Goal: Navigation & Orientation: Understand site structure

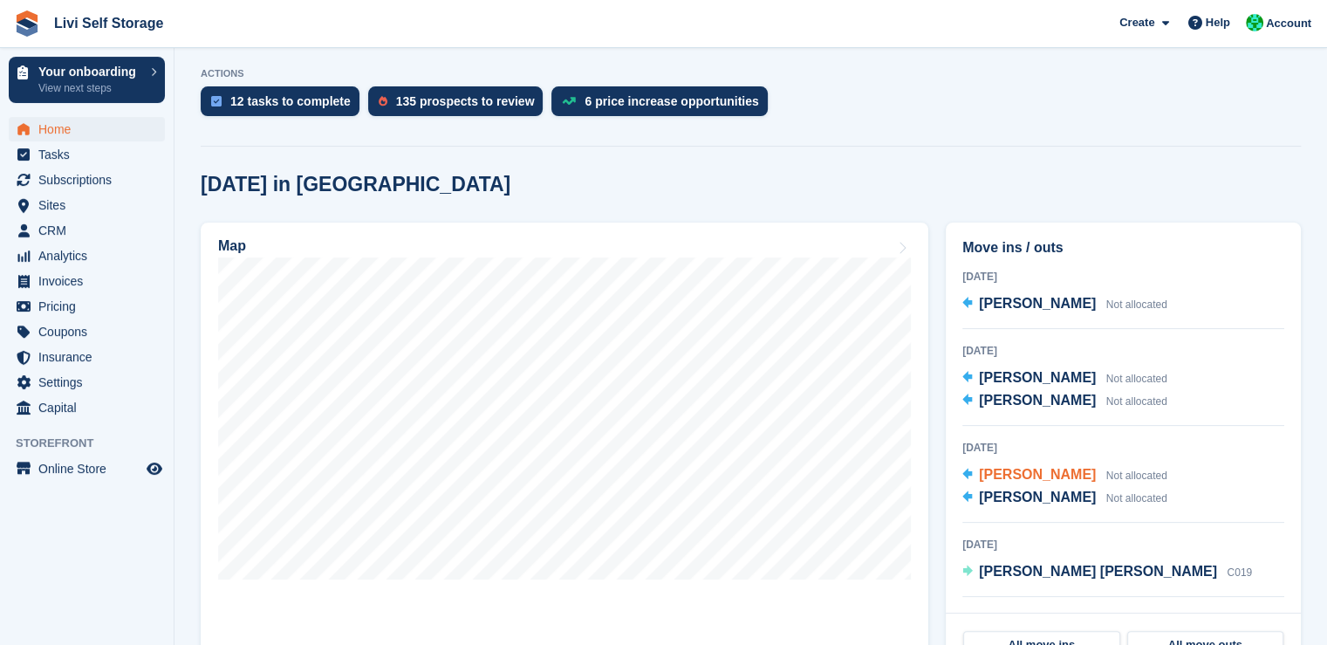
click at [1157, 475] on div "20 Aug 2025 David McMeekin Not allocated Ross McCormack Not allocated" at bounding box center [1124, 480] width 322 height 85
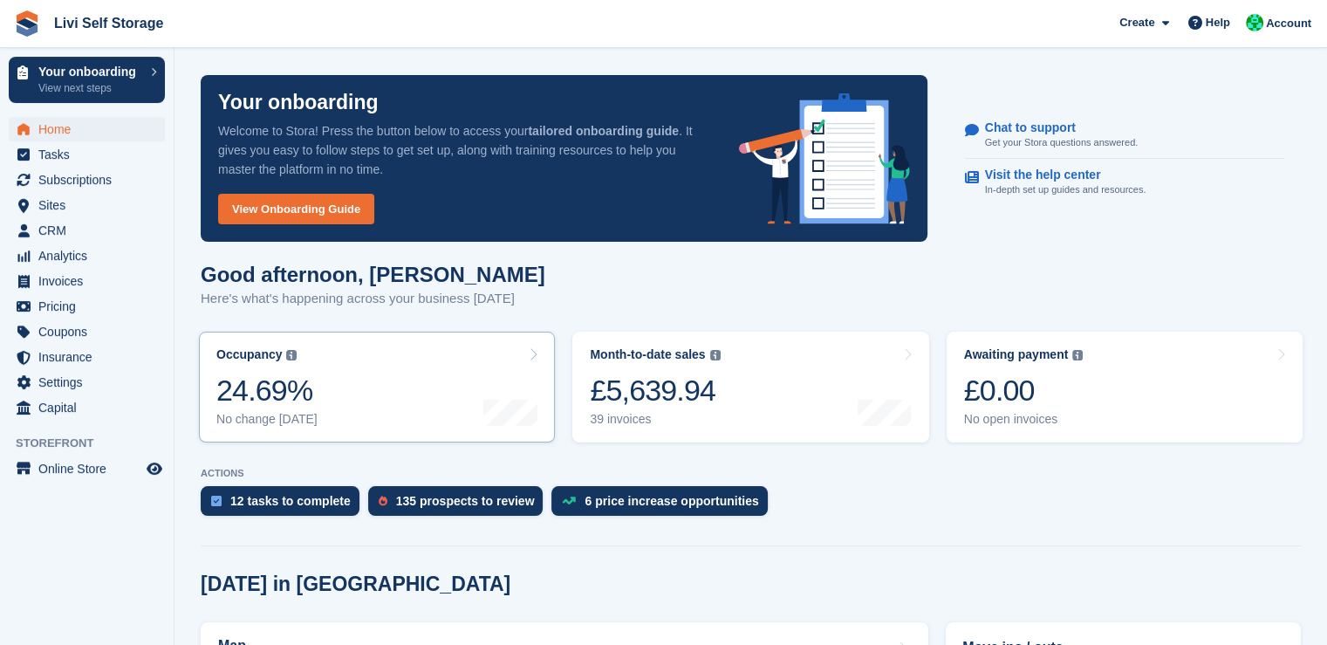
click at [266, 401] on div "24.69%" at bounding box center [266, 391] width 101 height 36
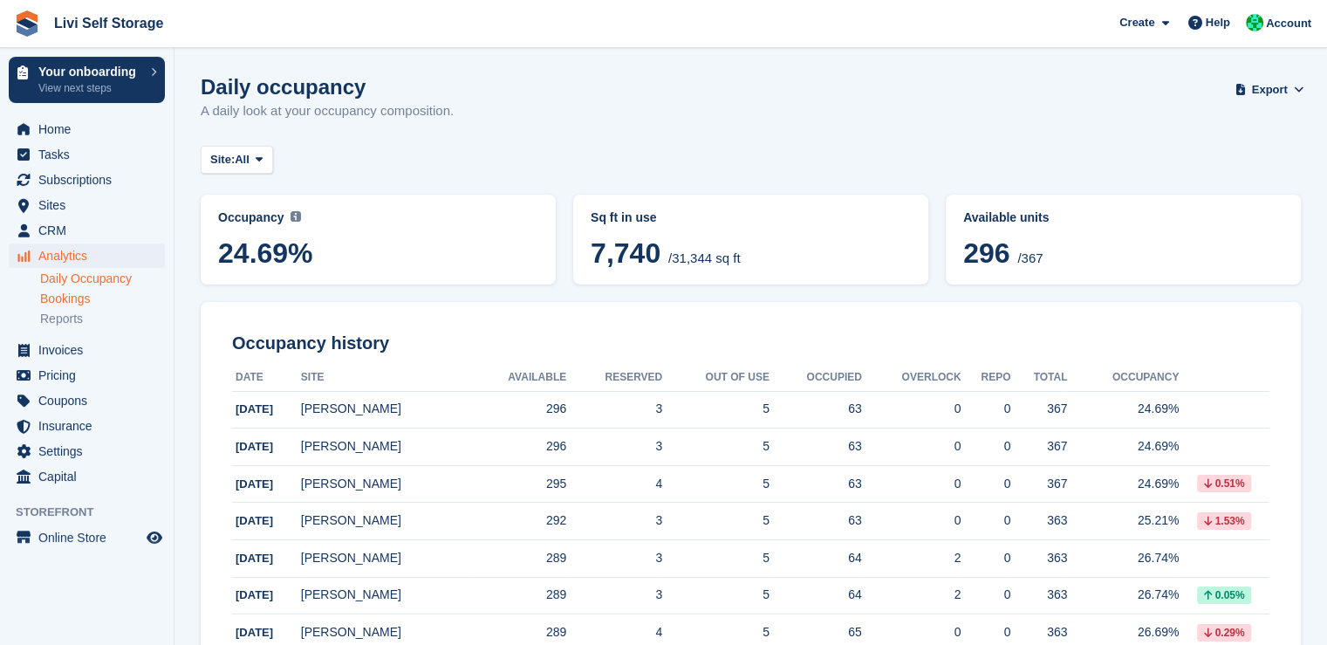
click at [65, 305] on link "Bookings" at bounding box center [102, 299] width 125 height 17
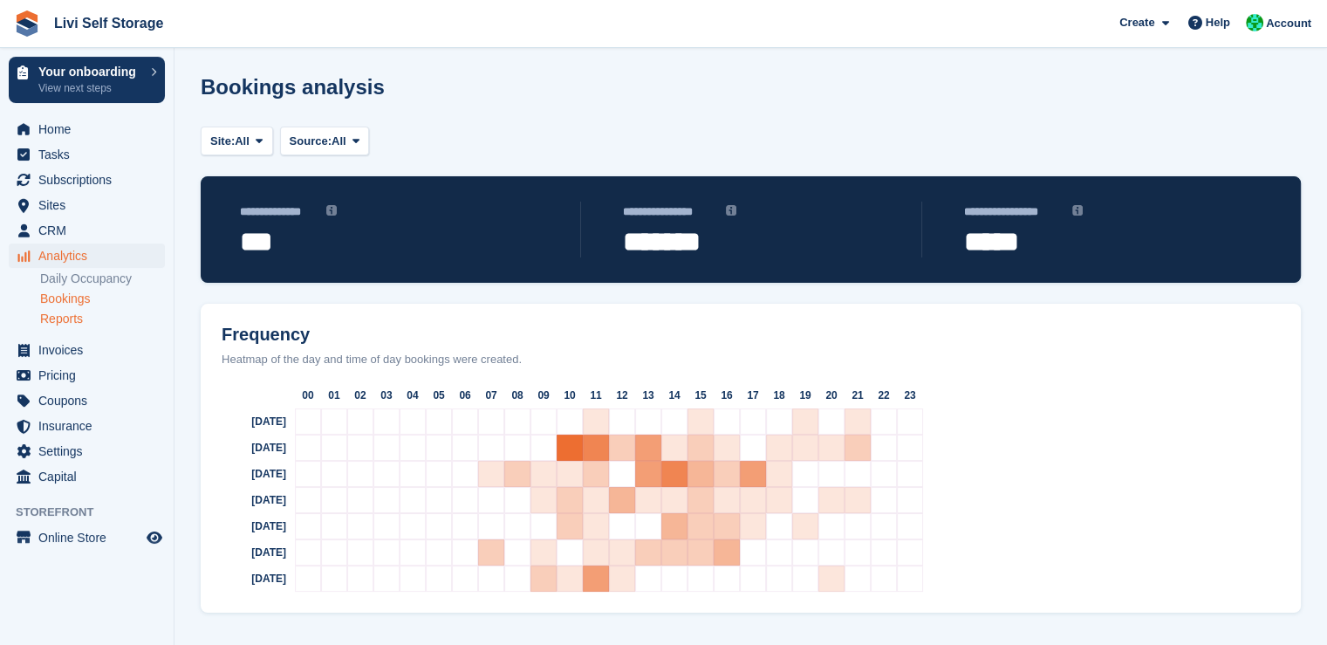
click at [58, 319] on link "Reports" at bounding box center [102, 319] width 125 height 17
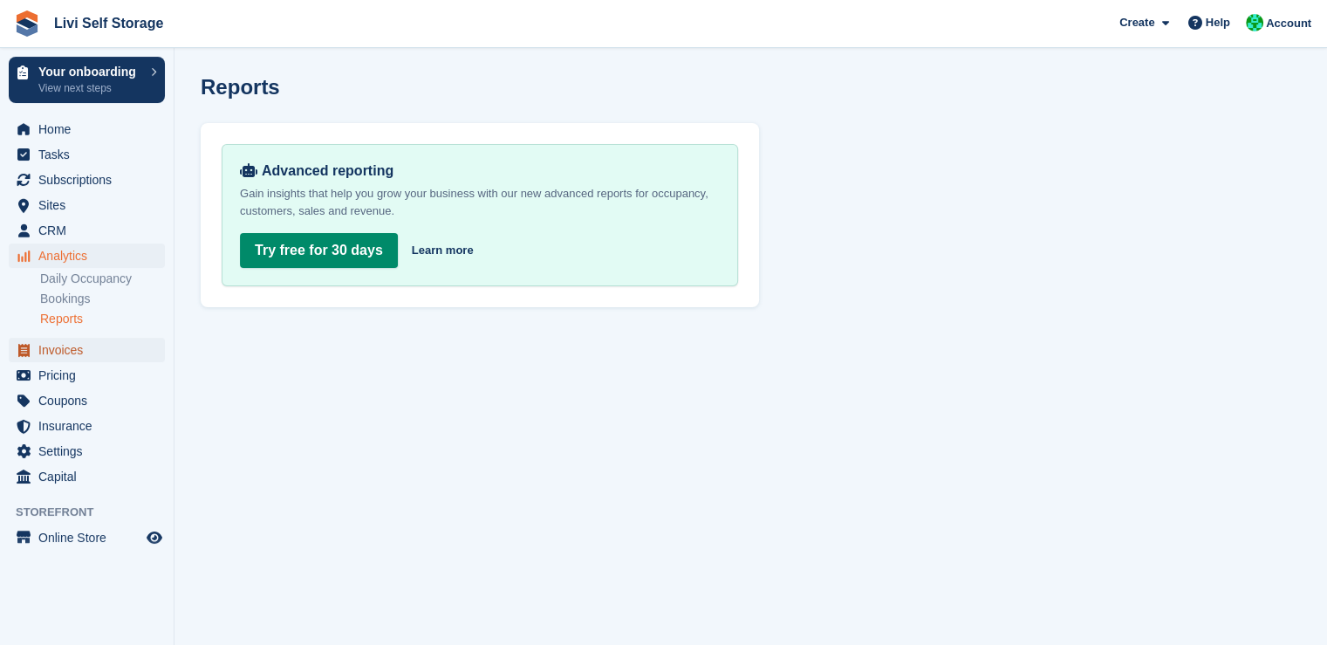
click at [62, 346] on span "Invoices" at bounding box center [90, 350] width 105 height 24
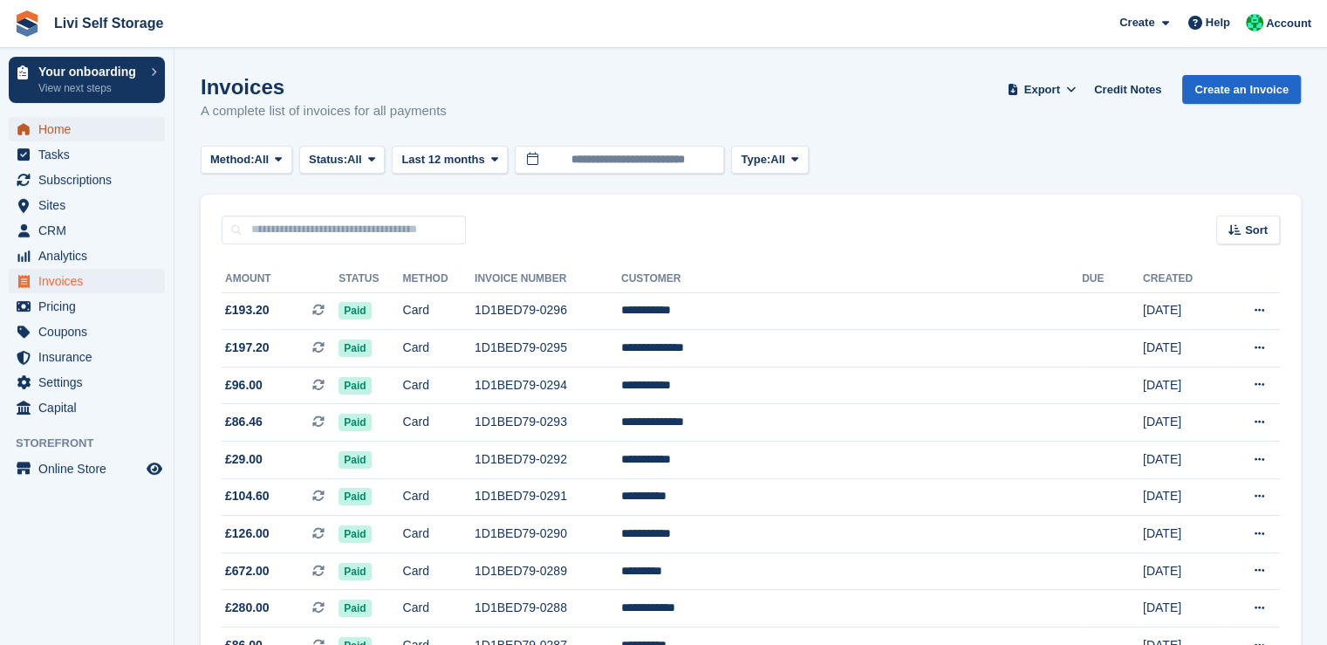
click at [59, 135] on span "Home" at bounding box center [90, 129] width 105 height 24
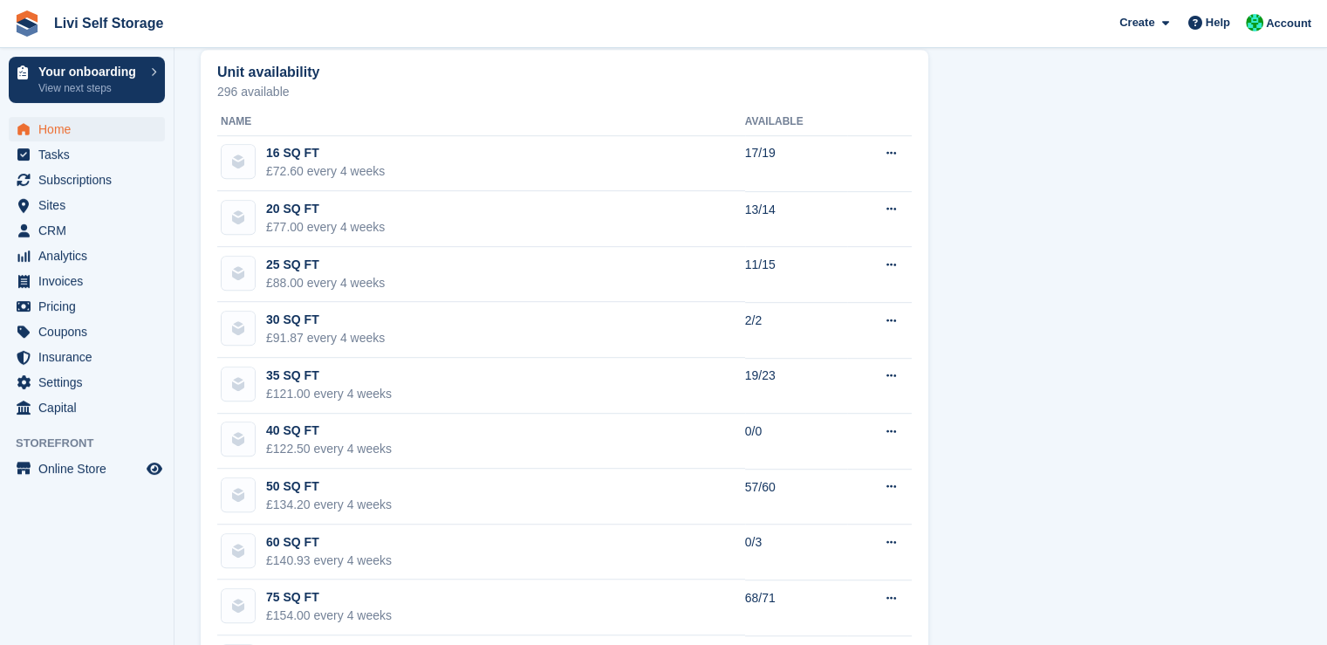
scroll to position [1052, 0]
